Goal: Information Seeking & Learning: Learn about a topic

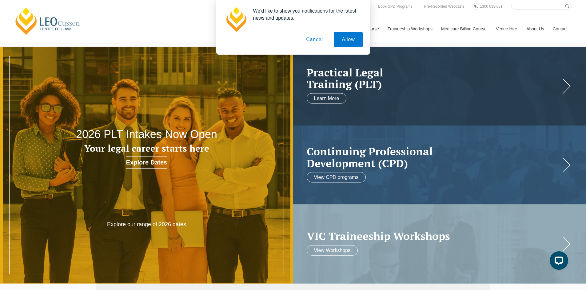
click at [312, 39] on button "Cancel" at bounding box center [314, 39] width 32 height 15
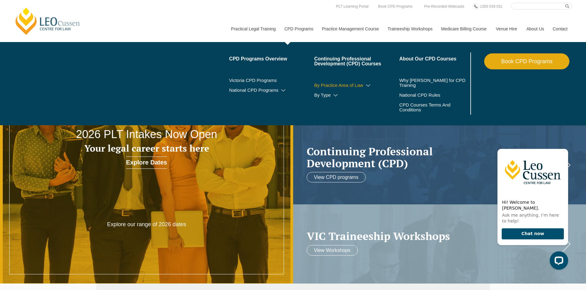
click at [329, 86] on link "By Practice Area of Law" at bounding box center [356, 85] width 85 height 5
click at [333, 85] on link "By Practice Area of Law" at bounding box center [356, 85] width 85 height 5
click at [367, 85] on icon at bounding box center [368, 86] width 6 height 4
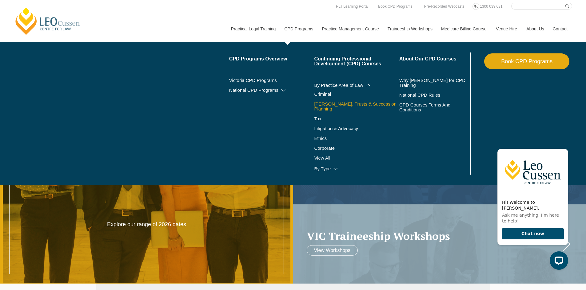
click at [339, 105] on link "[PERSON_NAME], Trusts & Succession Planning" at bounding box center [356, 107] width 85 height 10
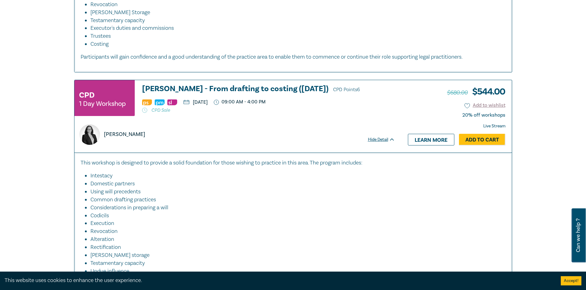
scroll to position [645, 0]
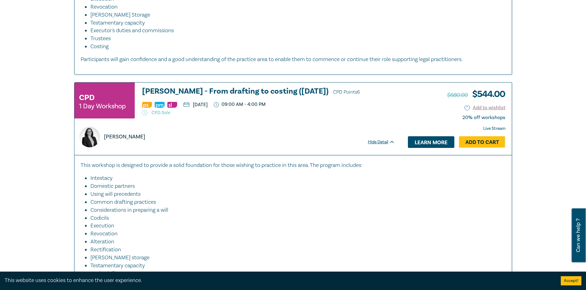
click at [427, 136] on link "Learn more" at bounding box center [431, 142] width 46 height 12
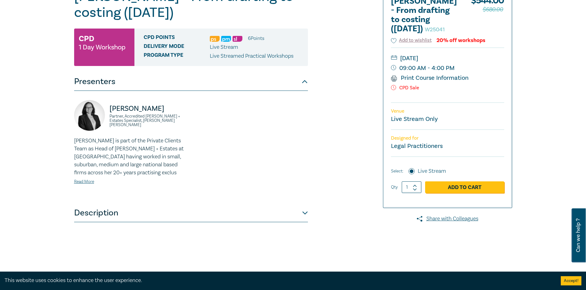
scroll to position [92, 0]
click at [445, 223] on link "Share with Colleagues" at bounding box center [447, 219] width 129 height 8
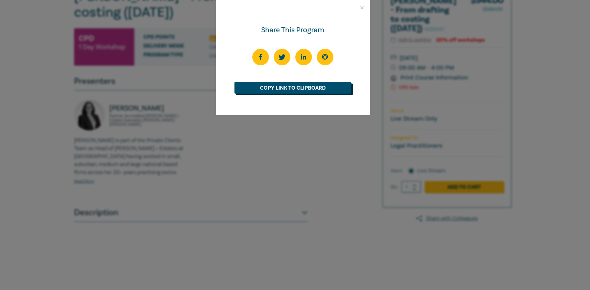
click at [289, 89] on link "Copy Link to Clipboard" at bounding box center [293, 88] width 117 height 12
click at [362, 7] on button "Close" at bounding box center [362, 8] width 6 height 6
